Goal: Check status

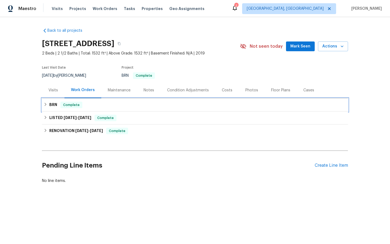
click at [72, 105] on span "Complete" at bounding box center [71, 104] width 21 height 5
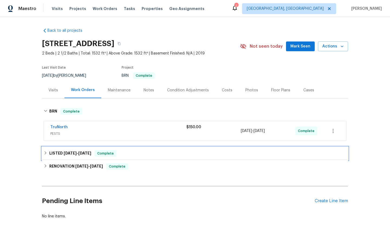
click at [108, 153] on span "Complete" at bounding box center [105, 153] width 21 height 5
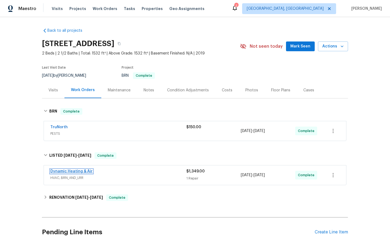
click at [76, 172] on link "Dynamic Heating & Air" at bounding box center [71, 171] width 42 height 4
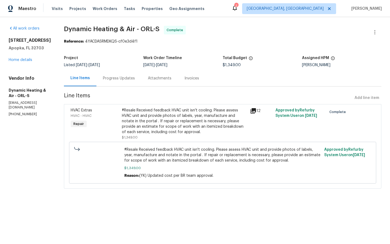
click at [116, 79] on div "Progress Updates" at bounding box center [119, 78] width 32 height 5
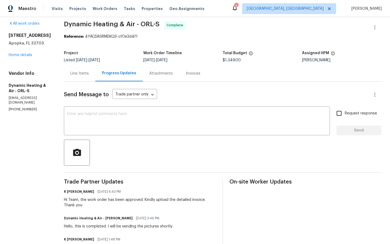
scroll to position [5, 0]
click at [194, 72] on div "Invoices" at bounding box center [193, 73] width 15 height 5
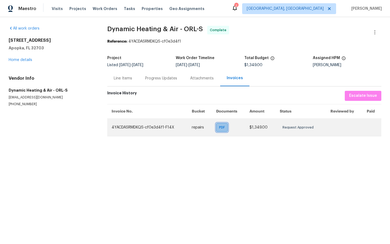
click at [222, 129] on span "PDF" at bounding box center [223, 127] width 8 height 5
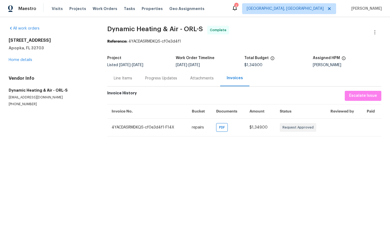
click at [352, 48] on section "Dynamic Heating & Air - ORL-S Complete Reference: 4YACDASRMDKQS-cf0e3d4f1 Proje…" at bounding box center [244, 81] width 274 height 111
click at [197, 81] on div "Attachments" at bounding box center [202, 78] width 37 height 16
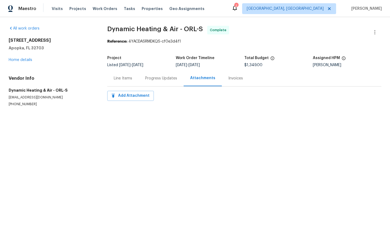
click at [163, 77] on div "Progress Updates" at bounding box center [161, 78] width 32 height 5
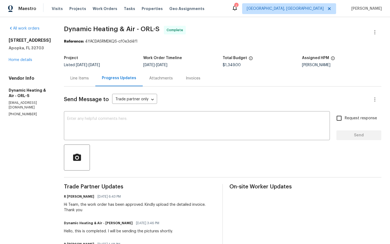
click at [84, 77] on div "Line Items" at bounding box center [79, 78] width 18 height 5
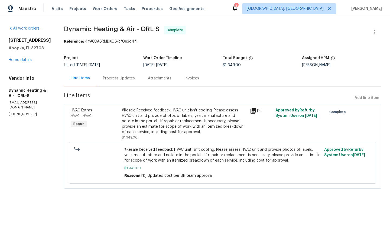
click at [256, 110] on icon at bounding box center [253, 110] width 5 height 5
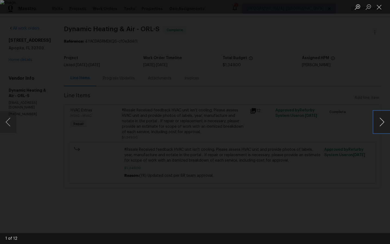
click at [380, 120] on button "Next image" at bounding box center [382, 122] width 16 height 22
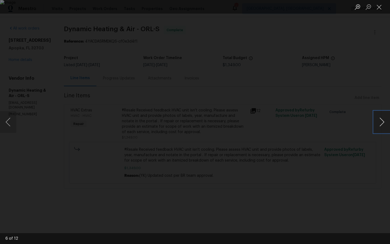
click at [380, 120] on button "Next image" at bounding box center [382, 122] width 16 height 22
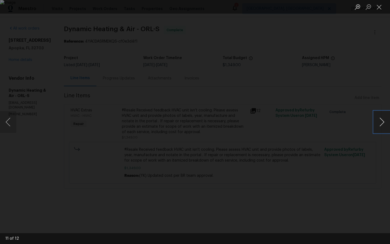
click at [380, 120] on button "Next image" at bounding box center [382, 122] width 16 height 22
